Goal: Obtain resource: Obtain resource

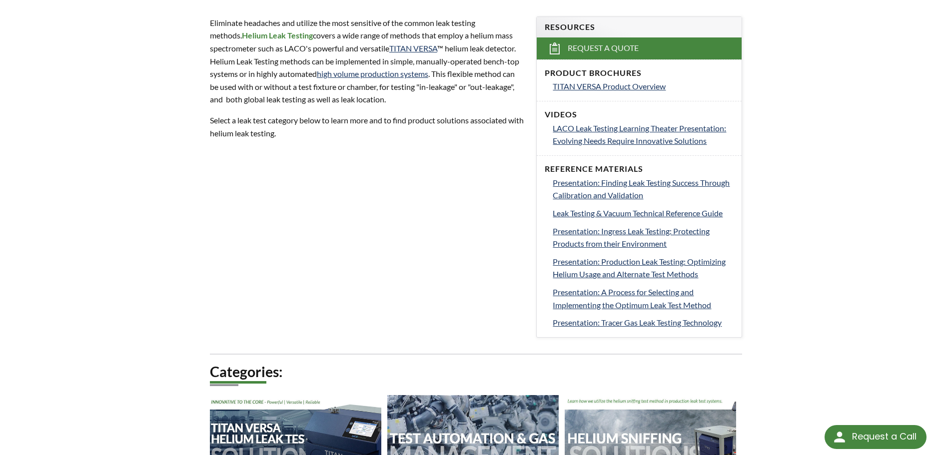
scroll to position [600, 0]
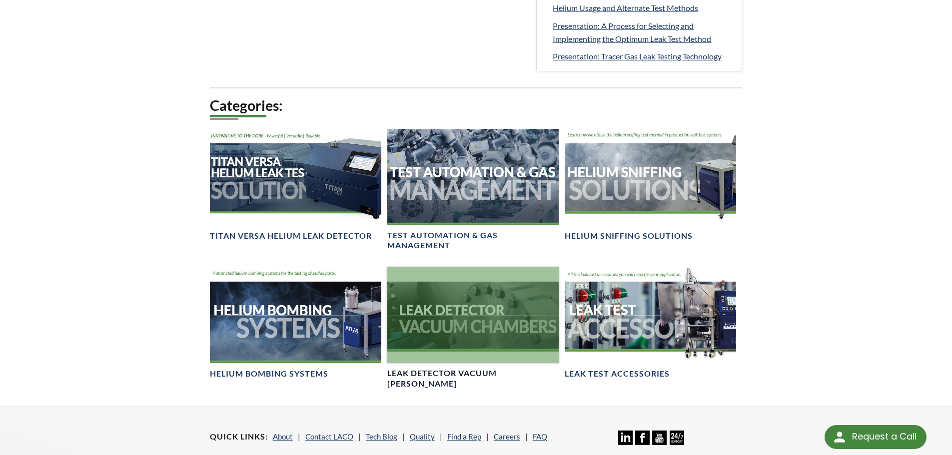
click at [493, 343] on div at bounding box center [472, 315] width 171 height 96
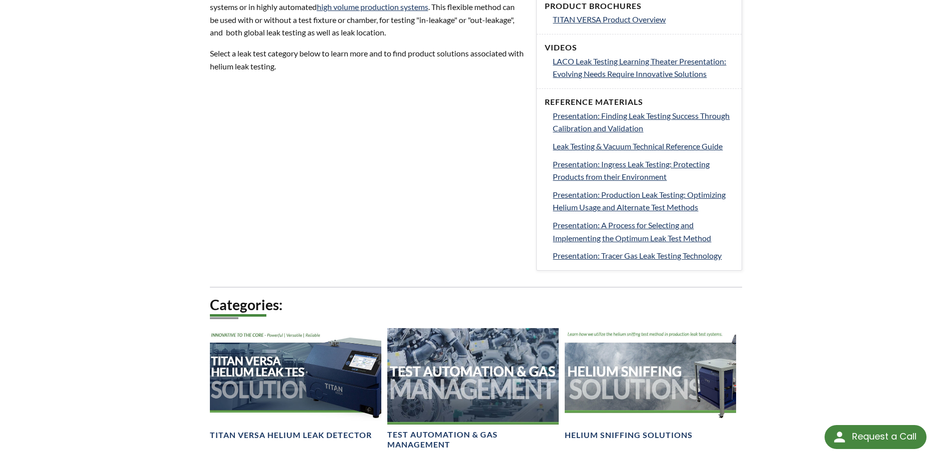
scroll to position [0, 0]
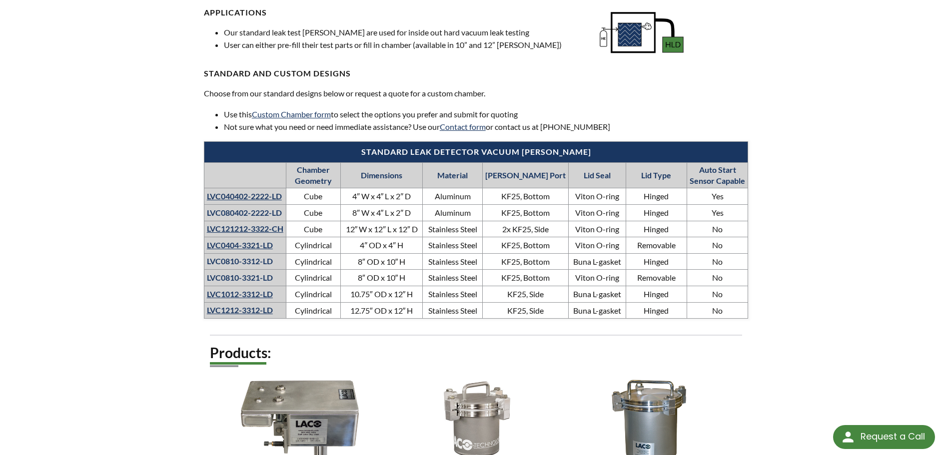
scroll to position [666, 0]
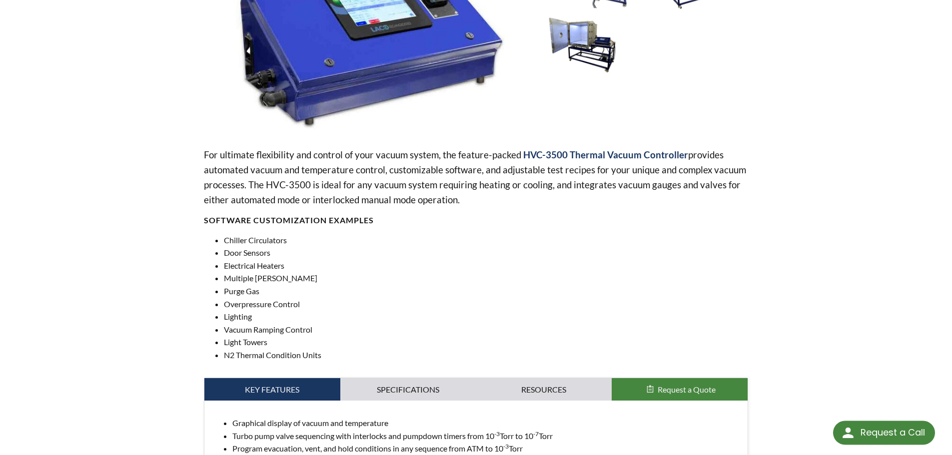
select select "Language Translate Widget"
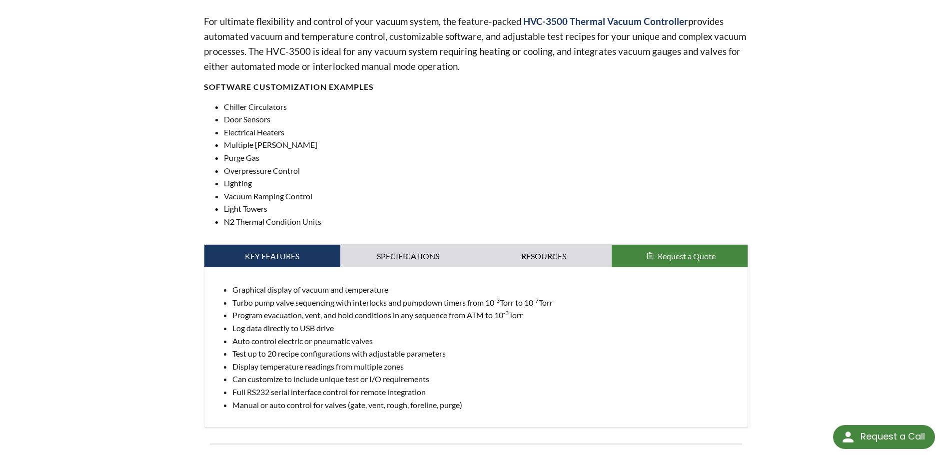
scroll to position [466, 0]
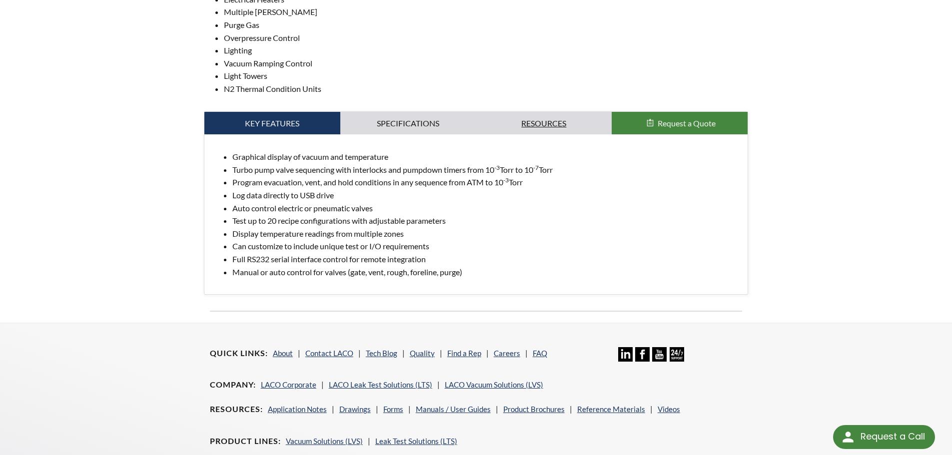
click at [582, 129] on link "Resources" at bounding box center [544, 123] width 136 height 23
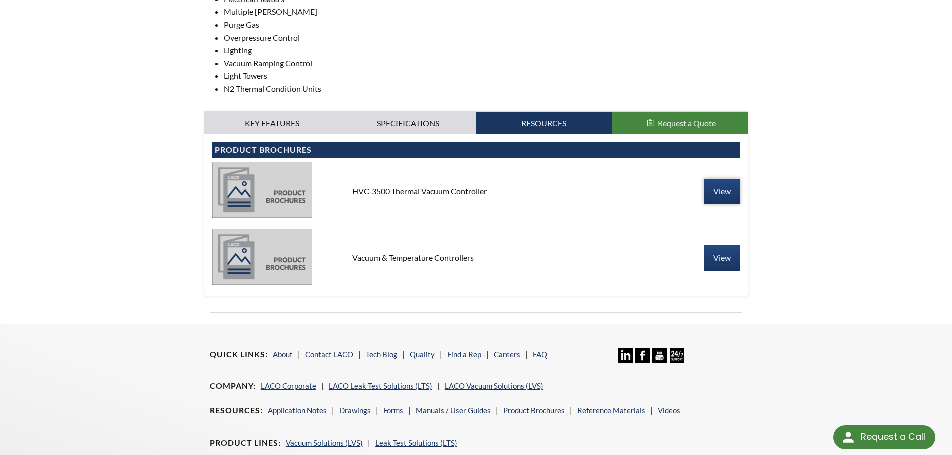
click at [716, 197] on link "View" at bounding box center [721, 191] width 35 height 25
click at [716, 254] on link "View" at bounding box center [721, 257] width 35 height 25
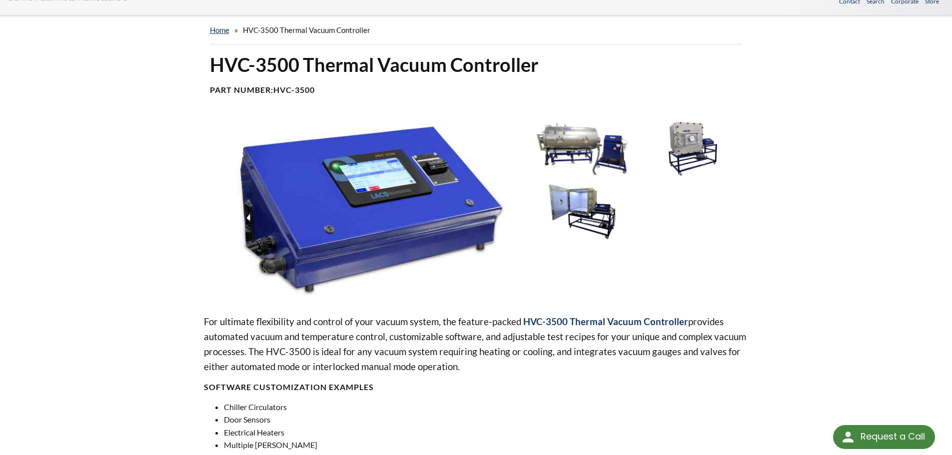
scroll to position [233, 0]
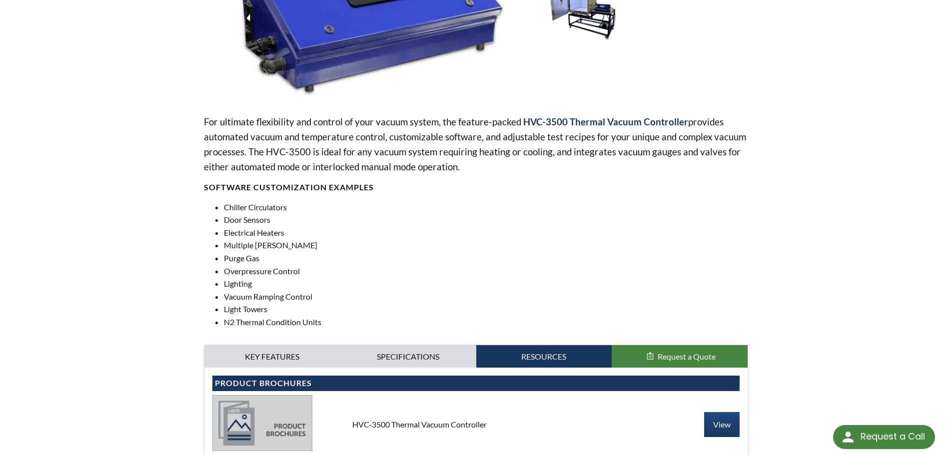
drag, startPoint x: 423, startPoint y: 224, endPoint x: 429, endPoint y: 227, distance: 6.3
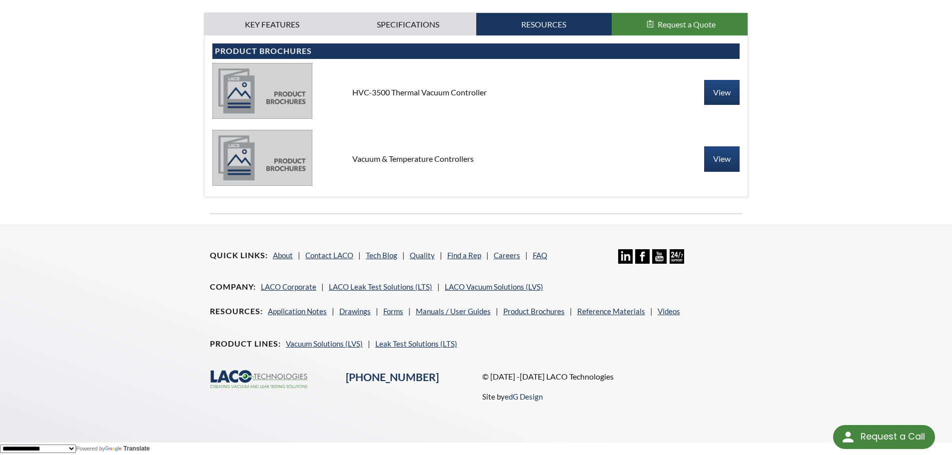
scroll to position [100, 0]
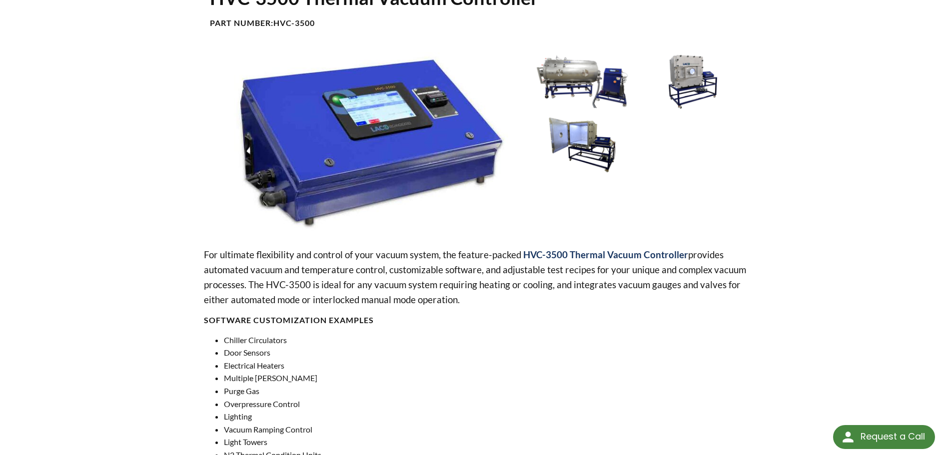
drag, startPoint x: 341, startPoint y: 125, endPoint x: 389, endPoint y: 89, distance: 60.7
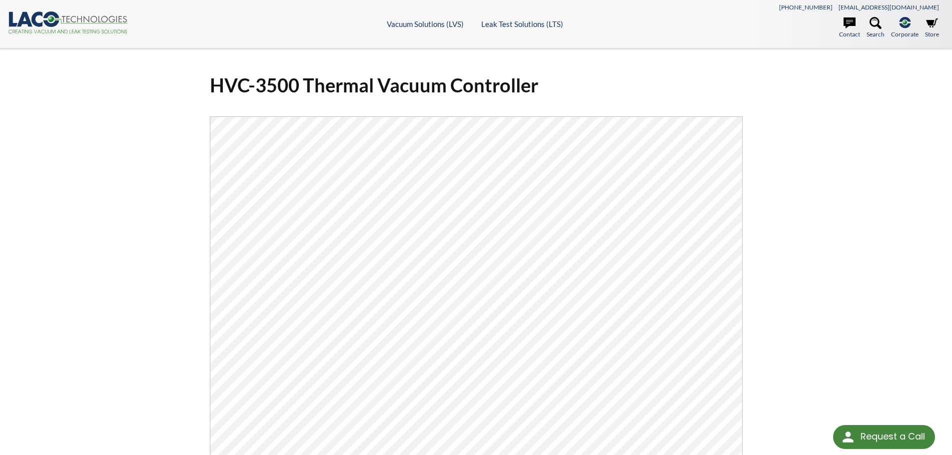
scroll to position [133, 0]
